Goal: Task Accomplishment & Management: Manage account settings

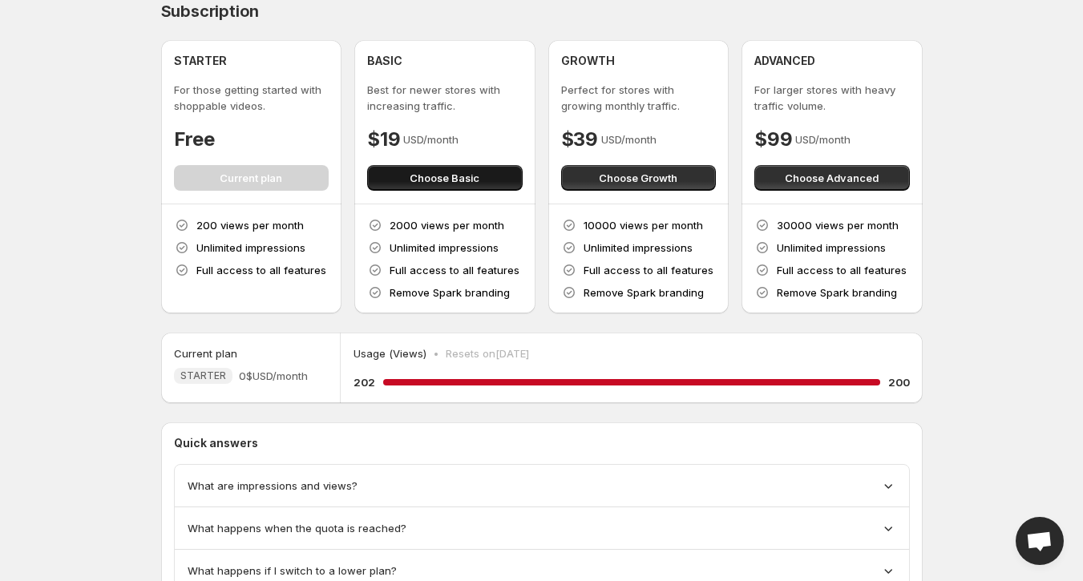
scroll to position [83, 0]
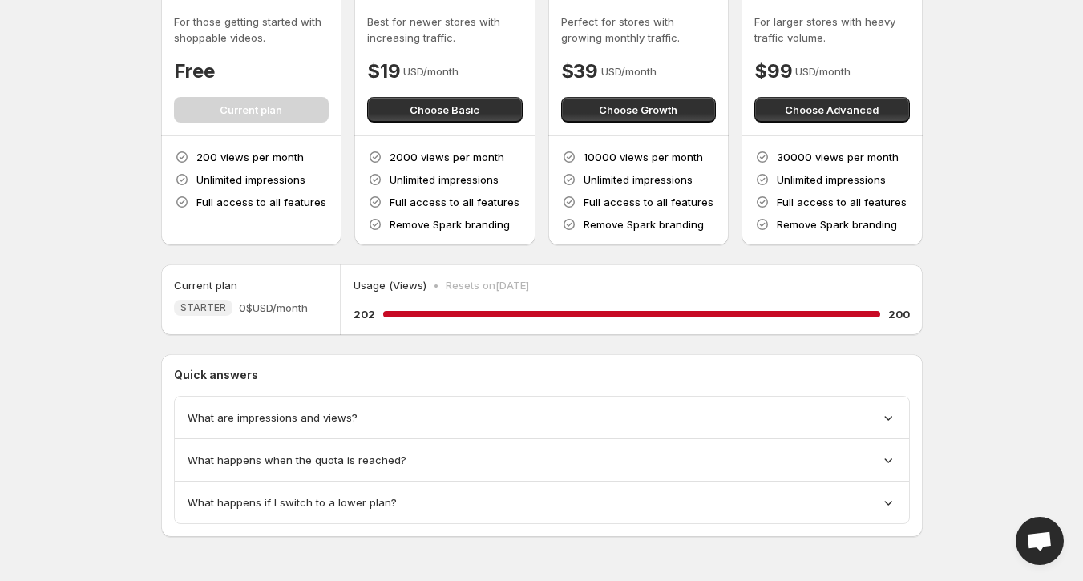
click at [325, 504] on span "What happens if I switch to a lower plan?" at bounding box center [292, 503] width 209 height 16
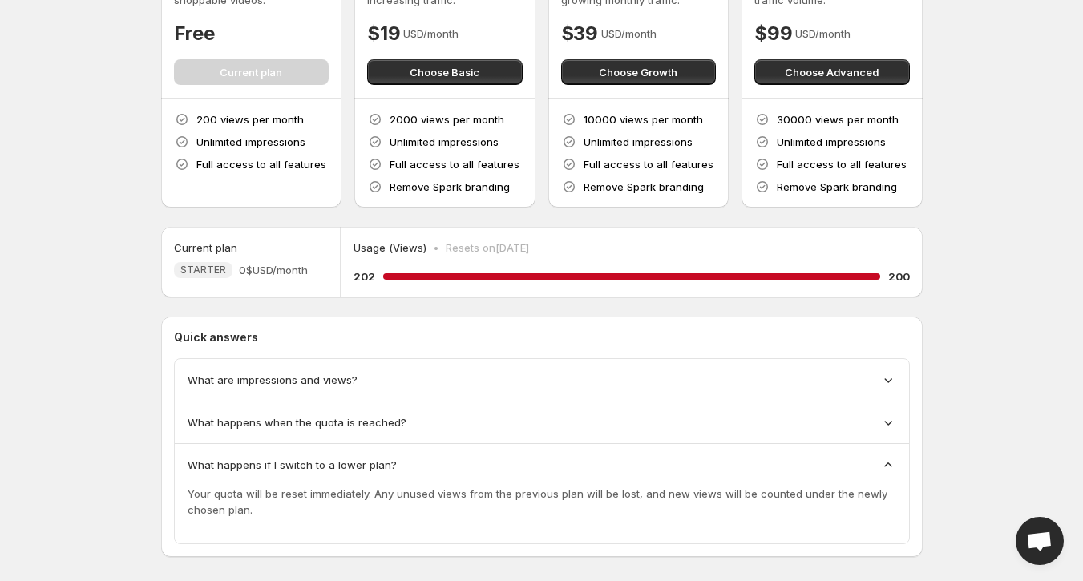
scroll to position [140, 0]
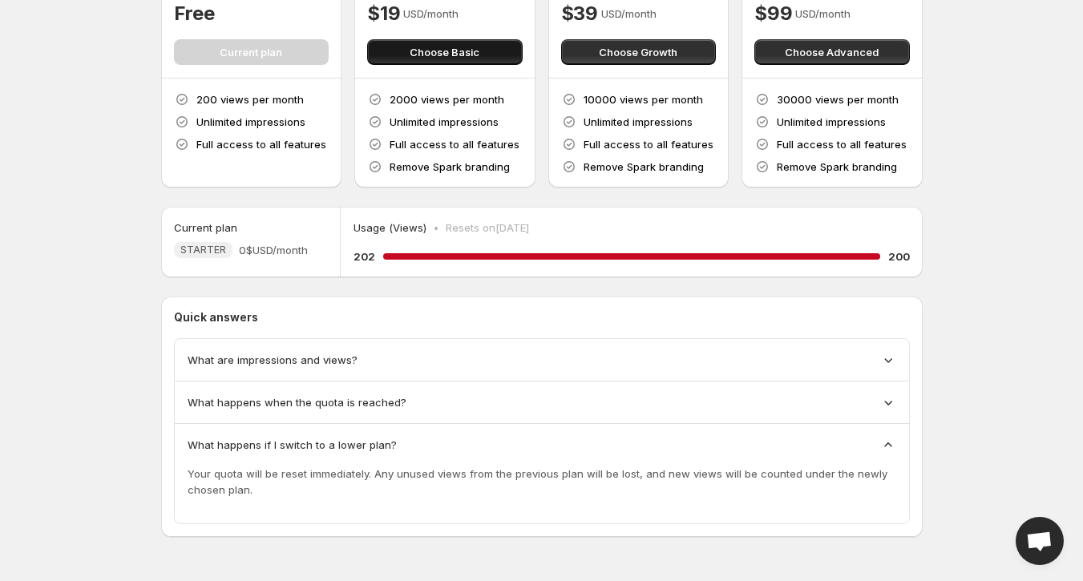
click at [416, 49] on span "Choose Basic" at bounding box center [445, 52] width 70 height 16
